Goal: Task Accomplishment & Management: Manage account settings

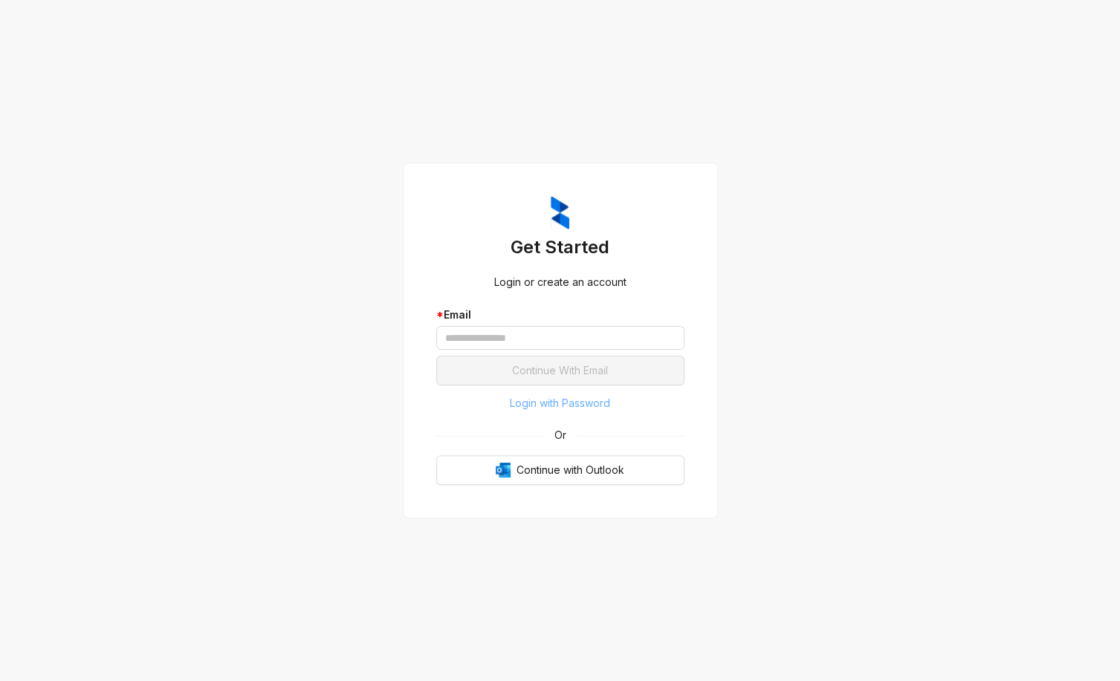
click at [553, 407] on span "Login with Password" at bounding box center [560, 403] width 100 height 16
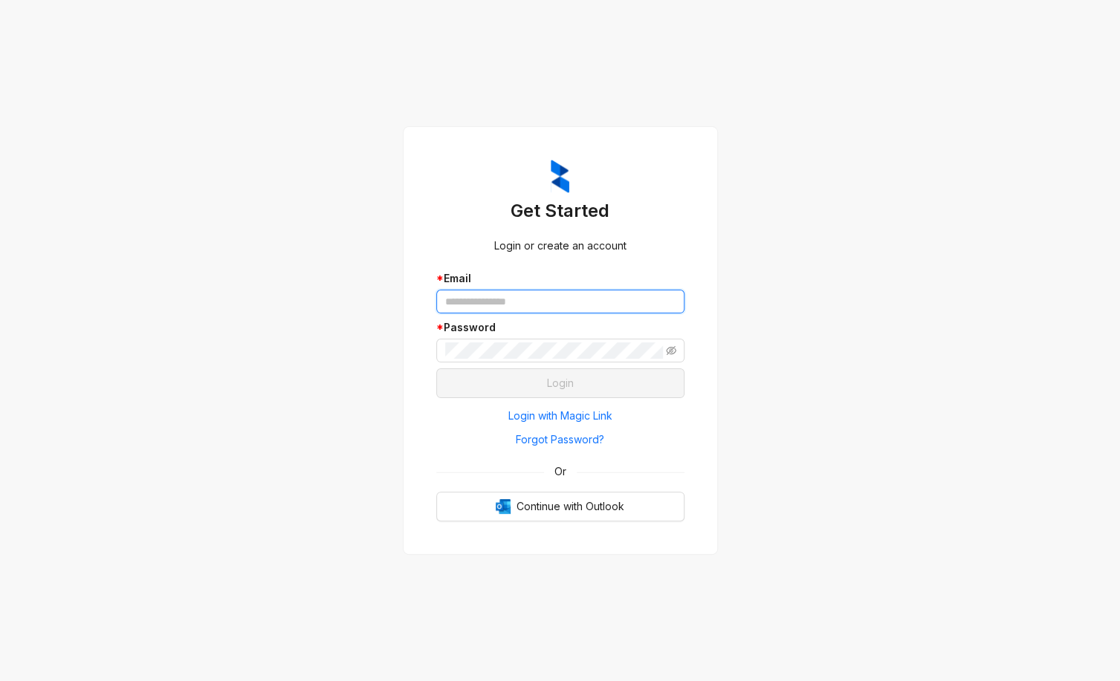
click at [510, 302] on input "text" at bounding box center [560, 302] width 248 height 24
click at [238, 409] on div "Get Started Login or create an account * Email * Password Login Login with Magi…" at bounding box center [560, 340] width 1120 height 681
click at [569, 325] on div "* Password" at bounding box center [560, 328] width 248 height 16
click at [525, 311] on input "text" at bounding box center [560, 302] width 248 height 24
type input "*"
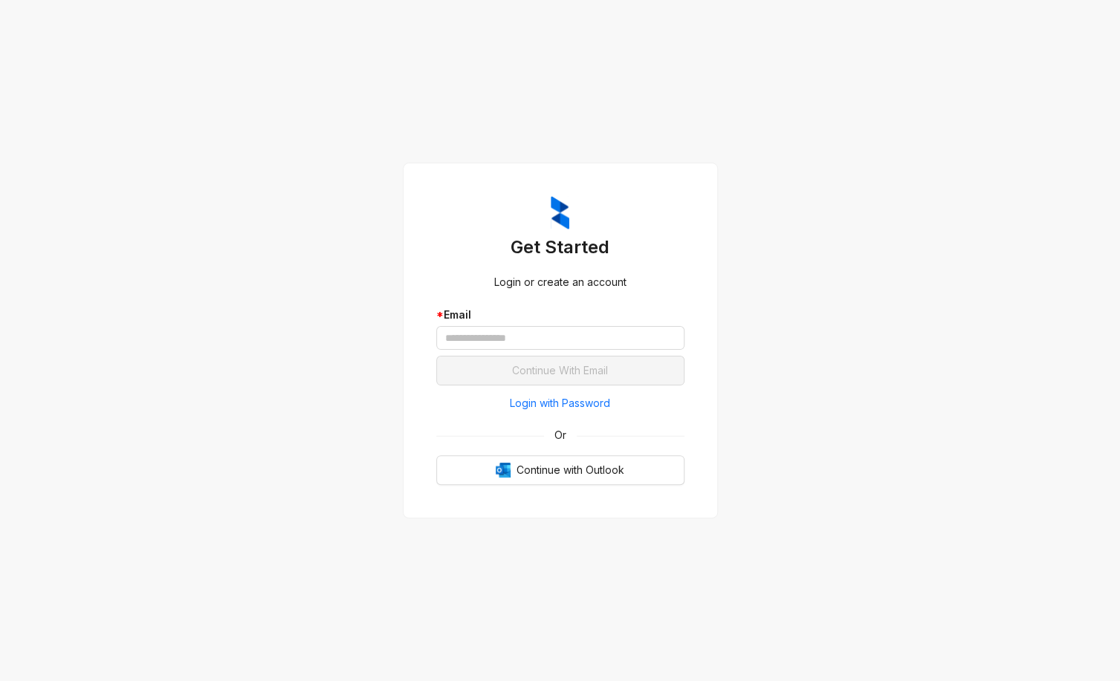
click at [891, 177] on div "Get Started Login or create an account * Email Continue With Email Login with P…" at bounding box center [560, 340] width 1120 height 681
click at [584, 392] on button "Login with Password" at bounding box center [560, 404] width 248 height 24
click at [563, 415] on button "Login with Password" at bounding box center [560, 404] width 248 height 24
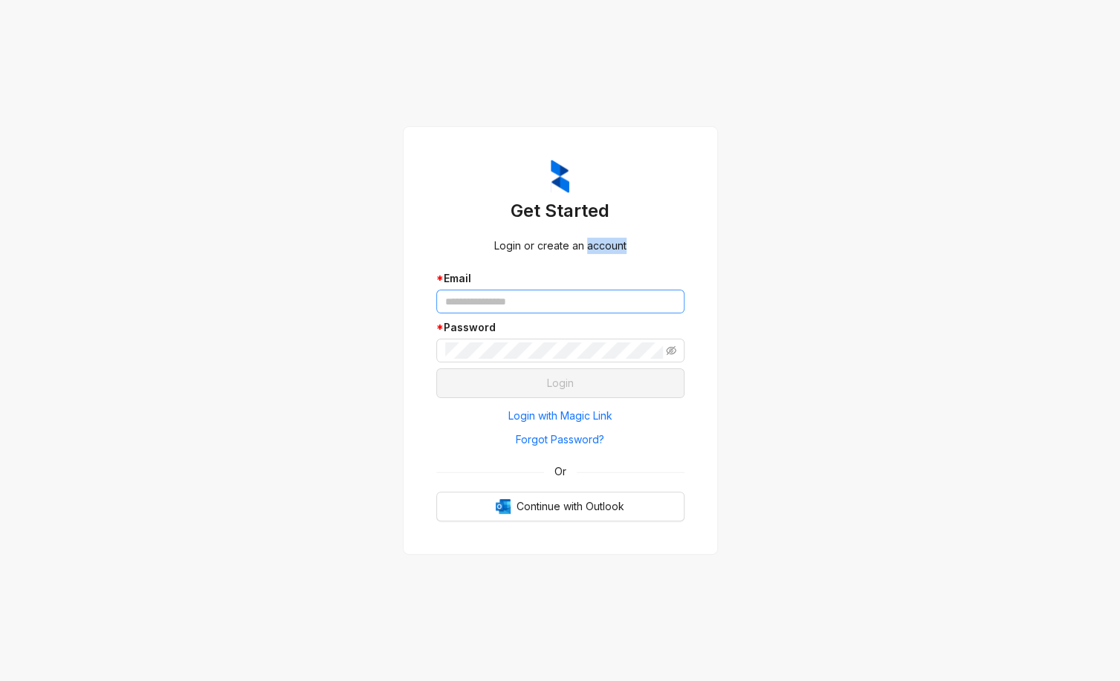
drag, startPoint x: 0, startPoint y: 0, endPoint x: 542, endPoint y: 302, distance: 620.7
click at [542, 302] on div "Get Started Login or create an account * Email * Password Login Login with Magi…" at bounding box center [560, 341] width 248 height 363
click at [542, 302] on input "text" at bounding box center [560, 302] width 248 height 24
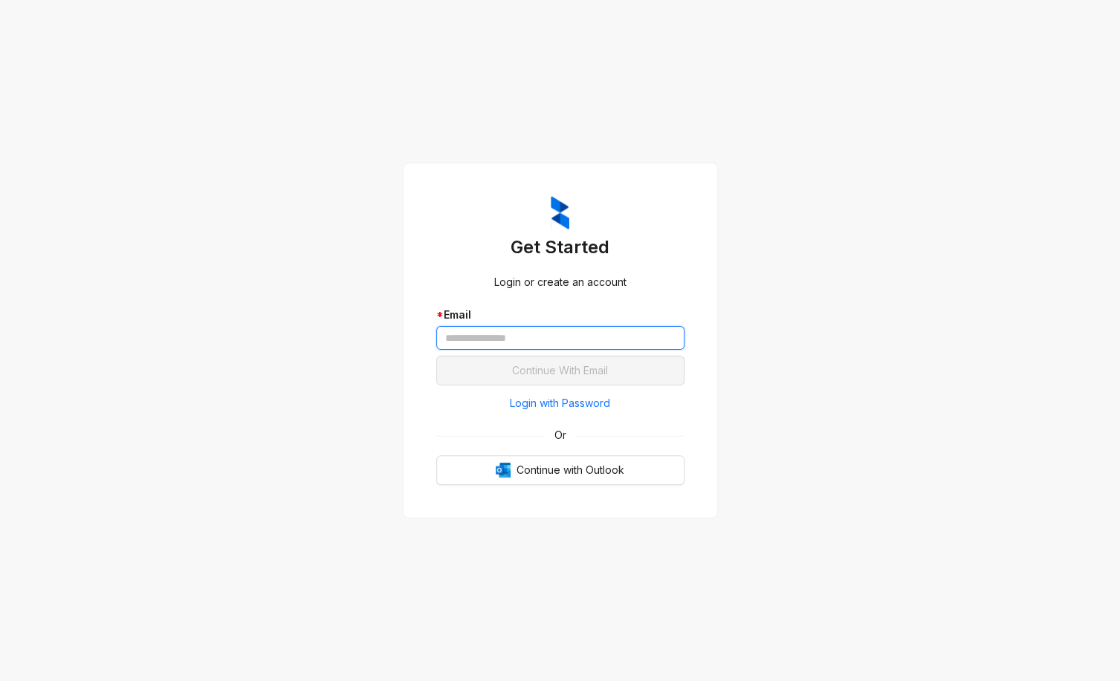
click at [490, 342] on input "text" at bounding box center [560, 338] width 248 height 24
click at [777, 177] on div "Get Started Login or create an account * Email Continue With Email Login with P…" at bounding box center [560, 340] width 1120 height 681
click at [540, 406] on span "Login with Password" at bounding box center [560, 403] width 100 height 16
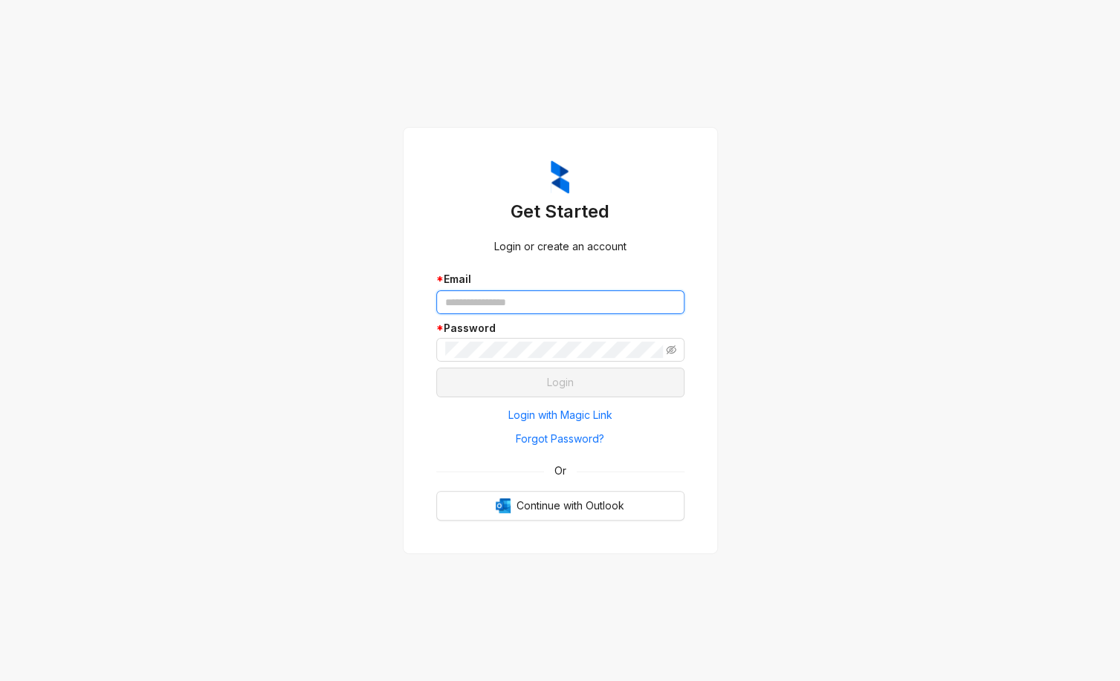
click at [666, 305] on input "text" at bounding box center [560, 303] width 248 height 24
click at [899, 308] on div "Get Started Login or create an account * Email * Password Login Login with Magi…" at bounding box center [560, 340] width 1120 height 681
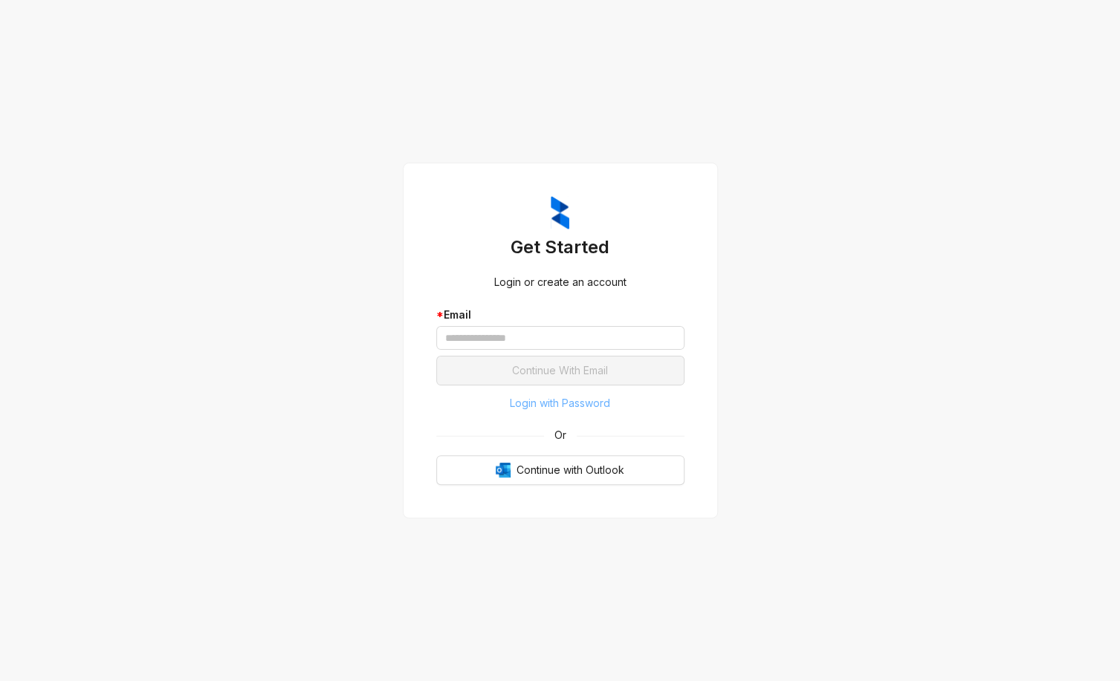
click at [578, 409] on span "Login with Password" at bounding box center [560, 403] width 100 height 16
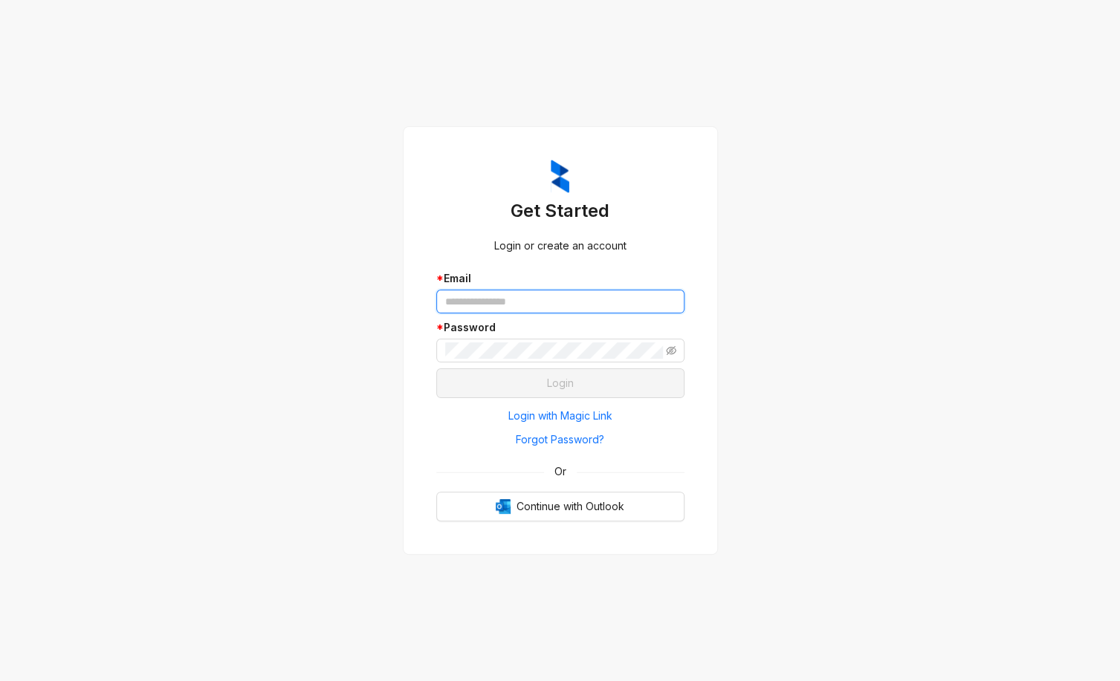
click at [596, 307] on input "text" at bounding box center [560, 302] width 248 height 24
click at [926, 117] on div "Get Started Login or create an account * Email * Password Login Login with Magi…" at bounding box center [560, 340] width 1120 height 681
